Goal: Obtain resource: Obtain resource

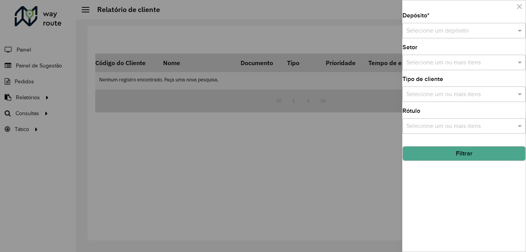
click at [355, 74] on div at bounding box center [263, 126] width 526 height 252
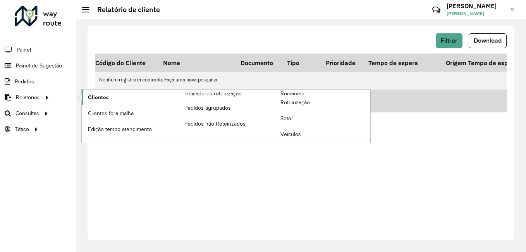
click at [90, 100] on span "Clientes" at bounding box center [98, 97] width 21 height 8
click at [136, 94] on link "Clientes" at bounding box center [130, 96] width 96 height 15
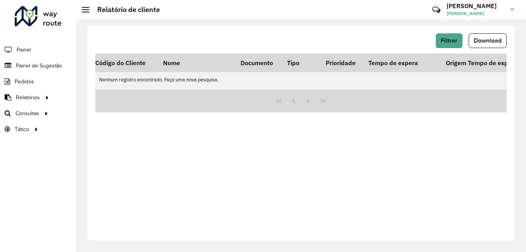
click at [456, 191] on div "Filtrar Download Código do Cliente Nome Documento Tipo Prioridade Tempo de espe…" at bounding box center [301, 133] width 427 height 215
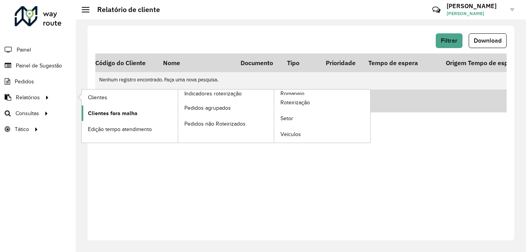
click at [127, 114] on span "Clientes fora malha" at bounding box center [113, 113] width 50 height 8
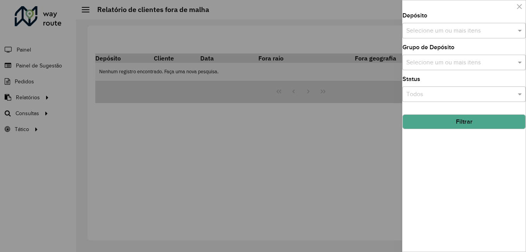
click at [35, 100] on div at bounding box center [263, 126] width 526 height 252
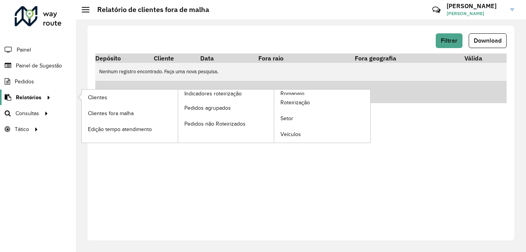
click at [35, 97] on span "Relatórios" at bounding box center [29, 97] width 26 height 8
click at [91, 98] on span "Clientes" at bounding box center [98, 97] width 21 height 8
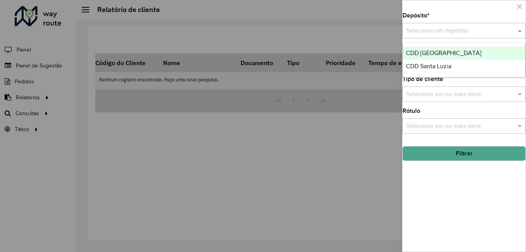
click at [470, 33] on input "text" at bounding box center [456, 30] width 100 height 9
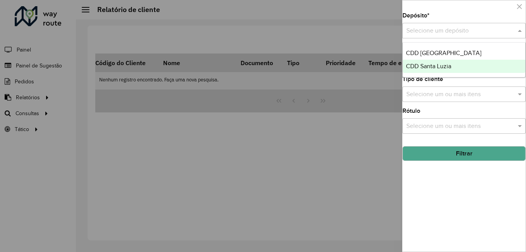
drag, startPoint x: 449, startPoint y: 50, endPoint x: 451, endPoint y: 64, distance: 14.9
click at [451, 64] on div "CDD Belo Horizonte CDD Santa Luzia" at bounding box center [464, 59] width 122 height 26
click at [451, 64] on span "CDD Santa Luzia" at bounding box center [428, 66] width 45 height 7
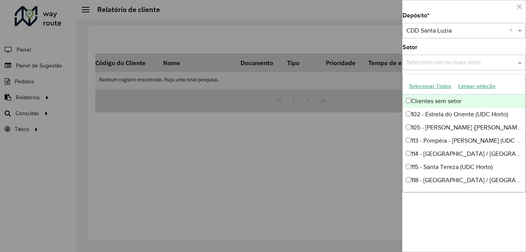
click at [451, 65] on input "text" at bounding box center [460, 62] width 112 height 9
click at [434, 56] on div "Selecione um ou mais itens" at bounding box center [463, 62] width 123 height 15
click at [435, 62] on input "text" at bounding box center [460, 62] width 112 height 9
click at [469, 46] on div "Setor Selecione um ou mais itens" at bounding box center [463, 58] width 123 height 26
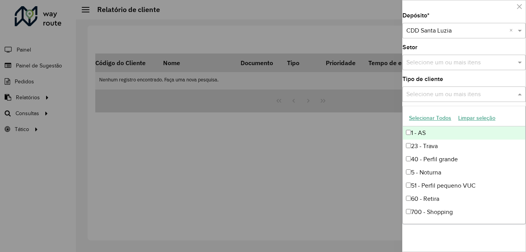
click at [447, 89] on div "Selecione um ou mais itens" at bounding box center [463, 93] width 123 height 15
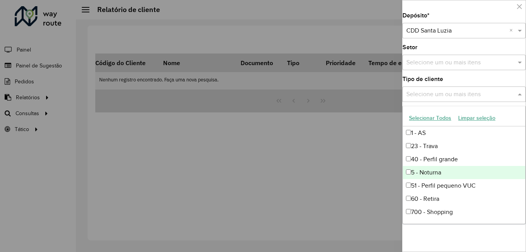
click at [443, 177] on div "5 - Noturna" at bounding box center [464, 172] width 122 height 13
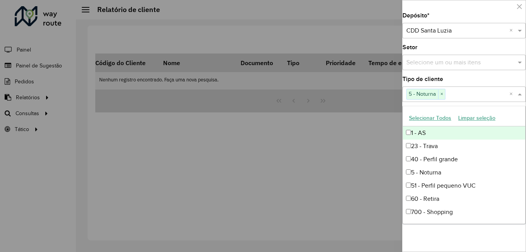
click at [478, 88] on div "Selecione um ou mais itens 5 - Noturna ×" at bounding box center [455, 94] width 107 height 14
click at [469, 76] on div "Depósito * Selecione um depósito × CDD Santa Luzia × Setor Selecione um ou mais…" at bounding box center [463, 132] width 123 height 239
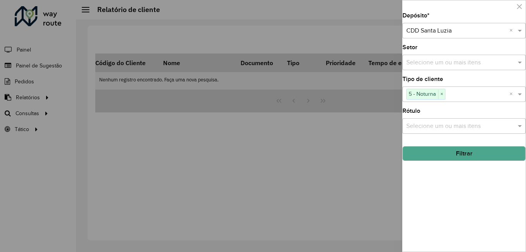
click at [474, 154] on button "Filtrar" at bounding box center [463, 153] width 123 height 15
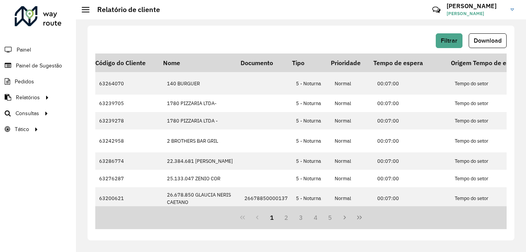
click at [477, 49] on div "Filtrar Download" at bounding box center [300, 43] width 411 height 20
click at [481, 46] on button "Download" at bounding box center [488, 40] width 38 height 15
